Goal: Task Accomplishment & Management: Use online tool/utility

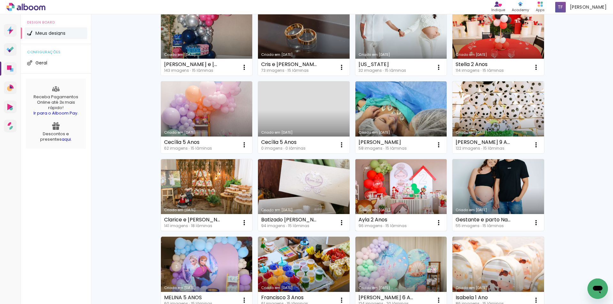
scroll to position [160, 0]
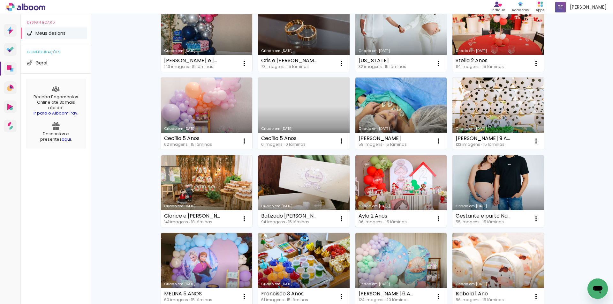
click at [381, 179] on link "Criado em [DATE]" at bounding box center [402, 192] width 92 height 72
